Goal: Find specific page/section: Find specific page/section

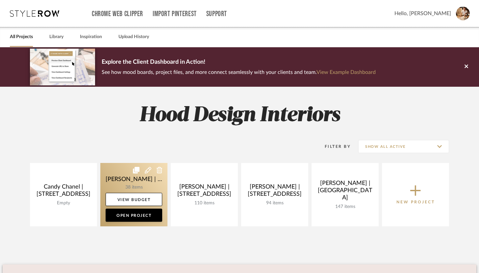
click at [135, 184] on link at bounding box center [133, 194] width 67 height 63
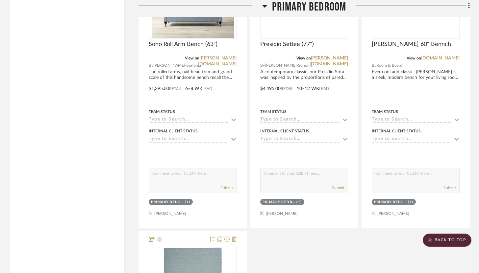
scroll to position [2627, 0]
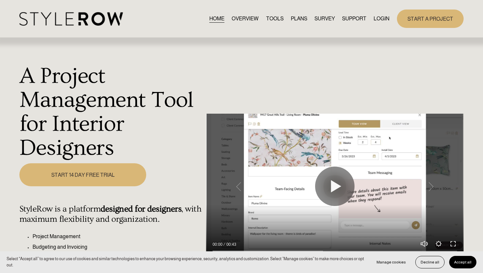
click at [383, 17] on link "LOGIN" at bounding box center [382, 18] width 16 height 9
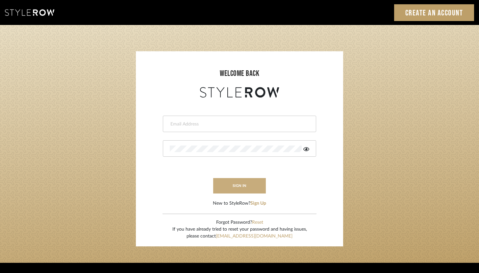
type input "[PERSON_NAME][EMAIL_ADDRESS][DOMAIN_NAME]"
click at [242, 189] on button "sign in" at bounding box center [239, 185] width 53 height 15
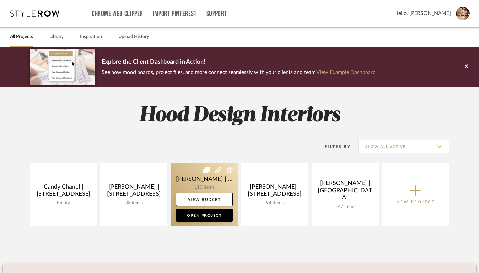
click at [200, 185] on link at bounding box center [204, 194] width 67 height 63
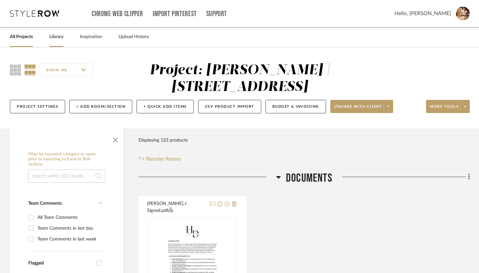
click at [59, 42] on div "Library" at bounding box center [56, 37] width 14 height 20
click at [57, 39] on link "Library" at bounding box center [56, 37] width 14 height 9
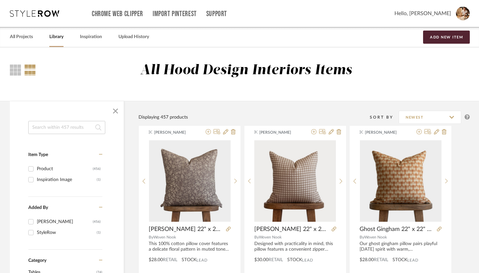
click at [84, 132] on input at bounding box center [66, 127] width 77 height 13
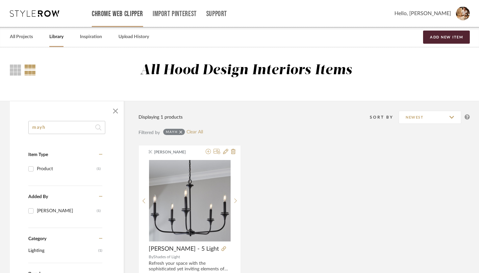
type input "mayh"
